Goal: Communication & Community: Answer question/provide support

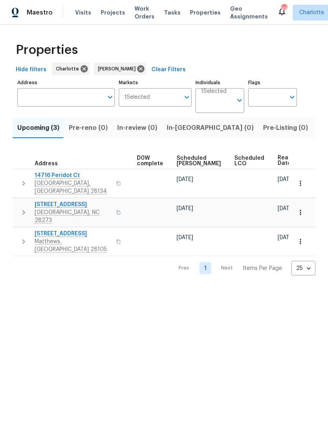
scroll to position [0, 207]
click at [278, 161] on span "Ready Date" at bounding box center [286, 160] width 17 height 11
click at [278, 158] on span "Ready Date" at bounding box center [286, 160] width 17 height 11
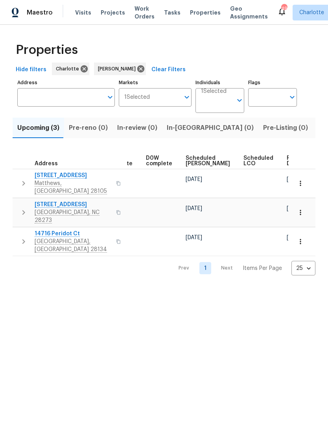
scroll to position [0, 197]
click at [288, 160] on span "Ready Date" at bounding box center [296, 160] width 17 height 11
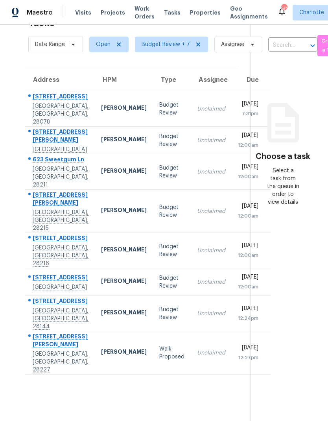
scroll to position [25, 0]
click at [193, 400] on section "Tasks 8 Results Date Range Open Budget Review + 7 Assignee ​ Create a Task Addr…" at bounding box center [132, 217] width 238 height 408
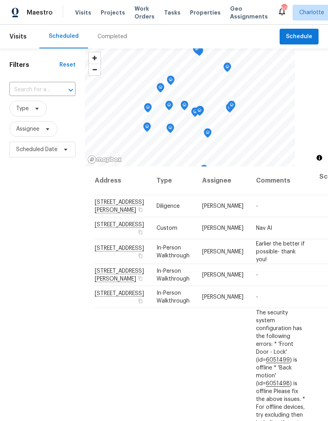
click at [142, 13] on span "Work Orders" at bounding box center [145, 13] width 20 height 16
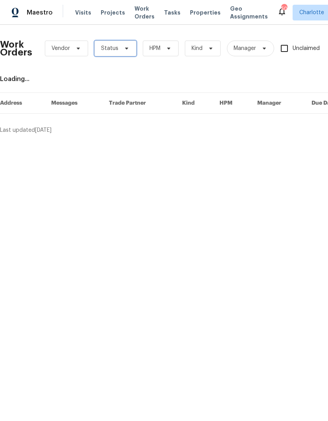
click at [121, 45] on span at bounding box center [125, 48] width 9 height 6
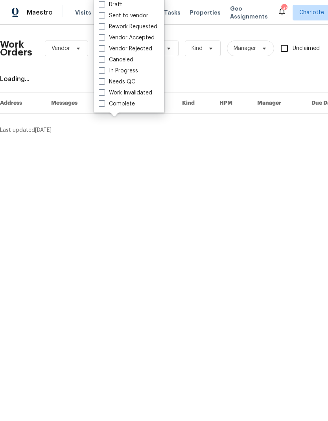
click at [131, 85] on label "Needs QC" at bounding box center [117, 82] width 37 height 8
click at [104, 83] on input "Needs QC" at bounding box center [101, 80] width 5 height 5
checkbox input "true"
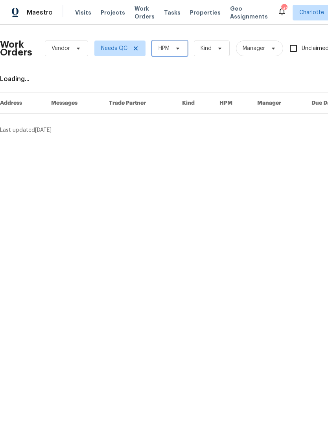
click at [178, 50] on icon at bounding box center [178, 48] width 6 height 6
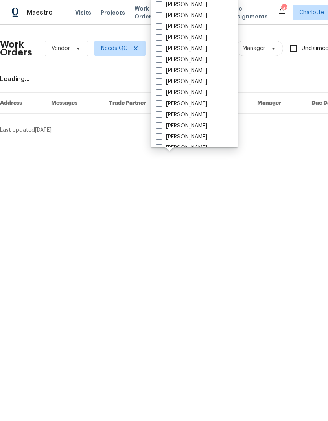
click at [183, 140] on html "Maestro Visits Projects Work Orders Tasks Properties Geo Assignments 50 Charlot…" at bounding box center [164, 70] width 328 height 140
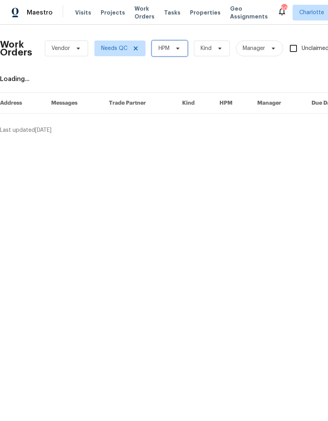
click at [172, 50] on span at bounding box center [176, 48] width 9 height 6
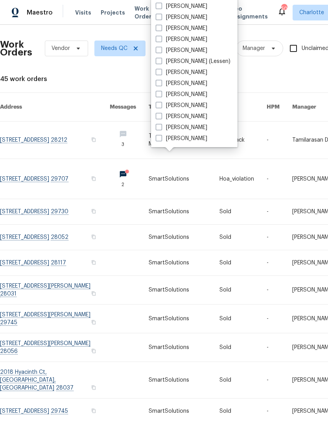
scroll to position [98, 0]
click at [188, 142] on label "[PERSON_NAME]" at bounding box center [182, 139] width 52 height 8
click at [161, 140] on input "[PERSON_NAME]" at bounding box center [158, 137] width 5 height 5
checkbox input "true"
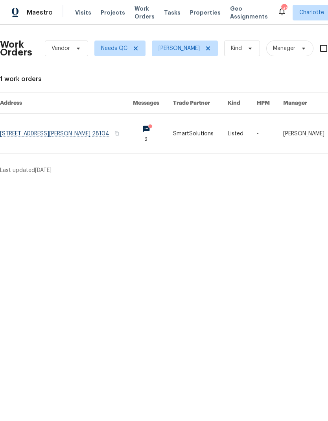
click at [90, 135] on link at bounding box center [66, 134] width 133 height 40
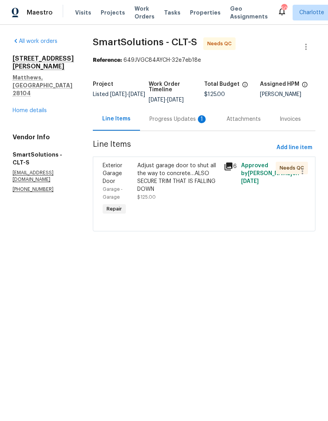
click at [190, 122] on div "Progress Updates 1" at bounding box center [179, 119] width 58 height 8
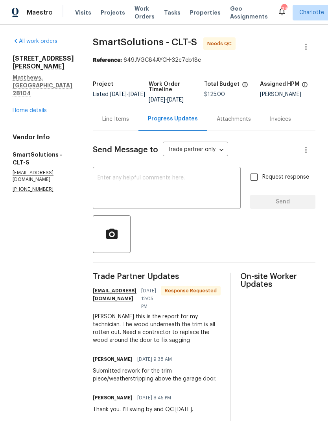
click at [198, 191] on textarea at bounding box center [167, 189] width 138 height 28
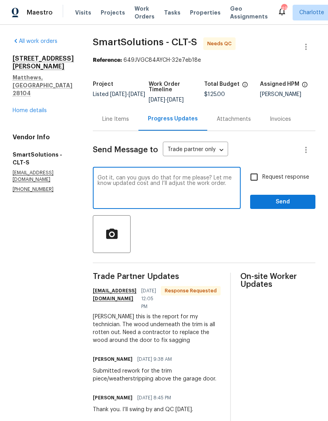
type textarea "Got it, can you guys do that for me please? Let me know updated cost and I’ll a…"
click at [254, 178] on input "Request response" at bounding box center [254, 177] width 17 height 17
checkbox input "true"
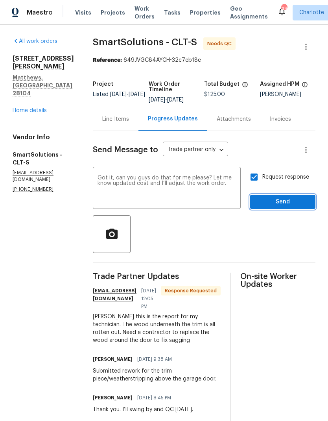
click at [294, 196] on button "Send" at bounding box center [282, 202] width 65 height 15
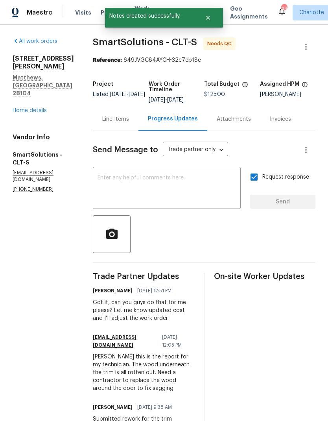
click at [50, 12] on span "Maestro" at bounding box center [40, 13] width 26 height 8
